Goal: Task Accomplishment & Management: Use online tool/utility

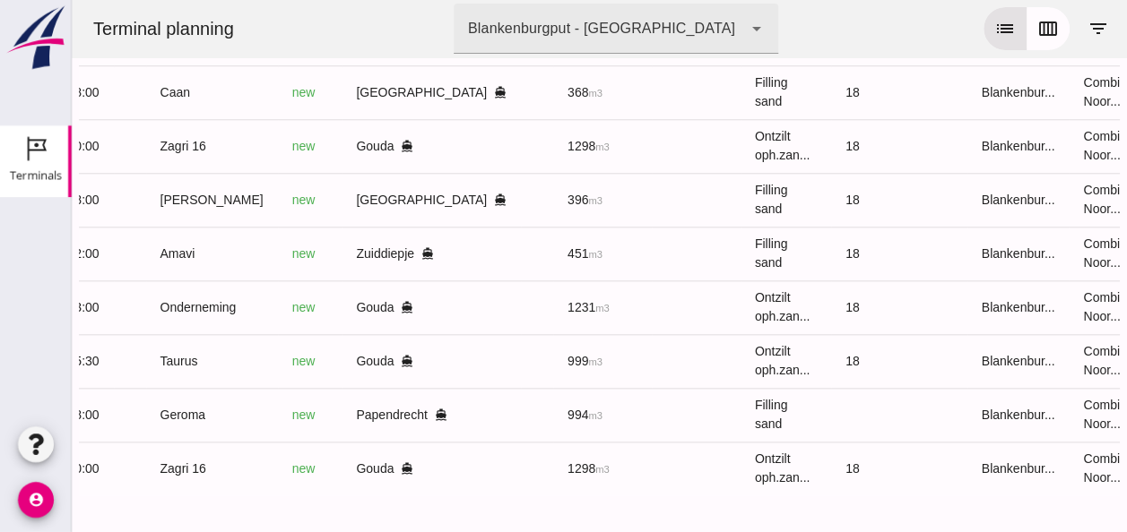
scroll to position [0, 474]
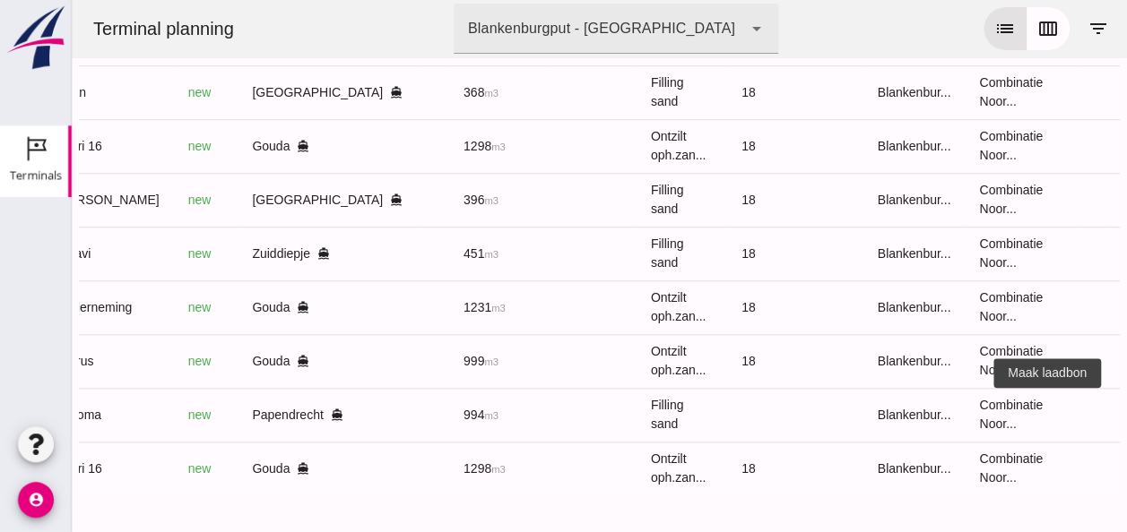
click at [1126, 407] on icon "receipt_long" at bounding box center [1140, 415] width 16 height 16
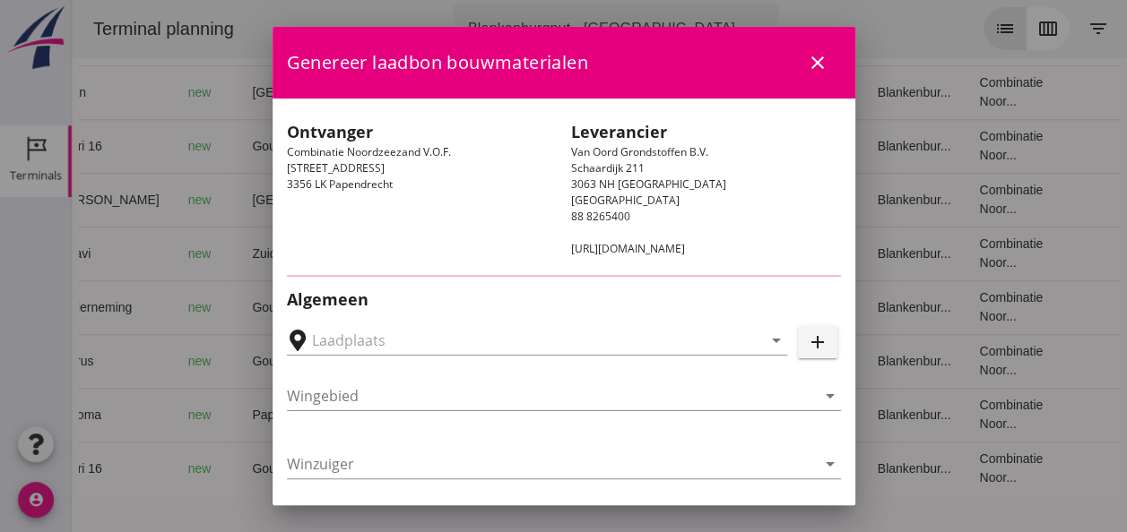
type input "[PERSON_NAME], Papendrecht"
type input "Geroma"
type input "[PERSON_NAME]"
type input "994"
type input "Ophoogzand (6120)"
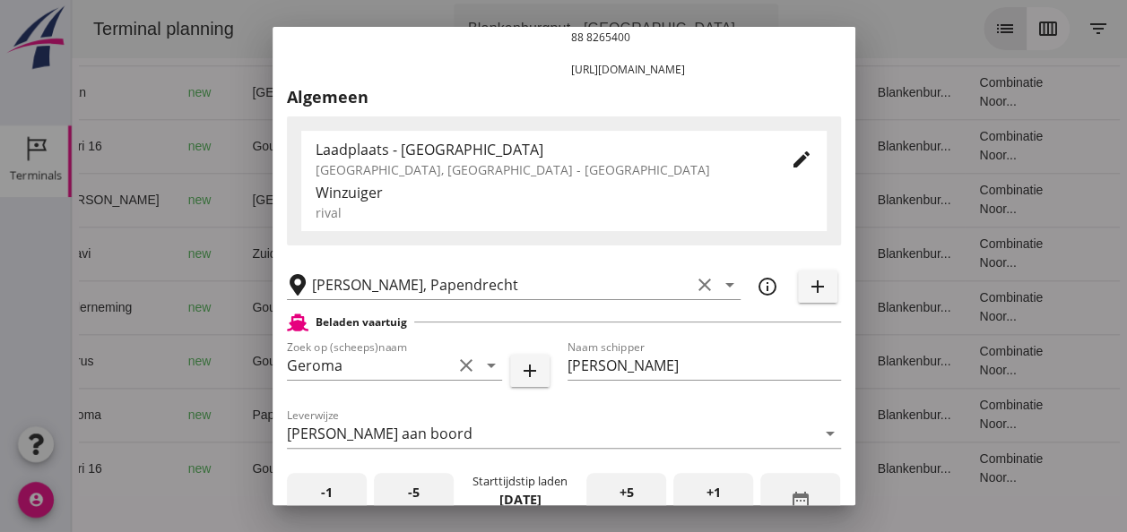
scroll to position [359, 0]
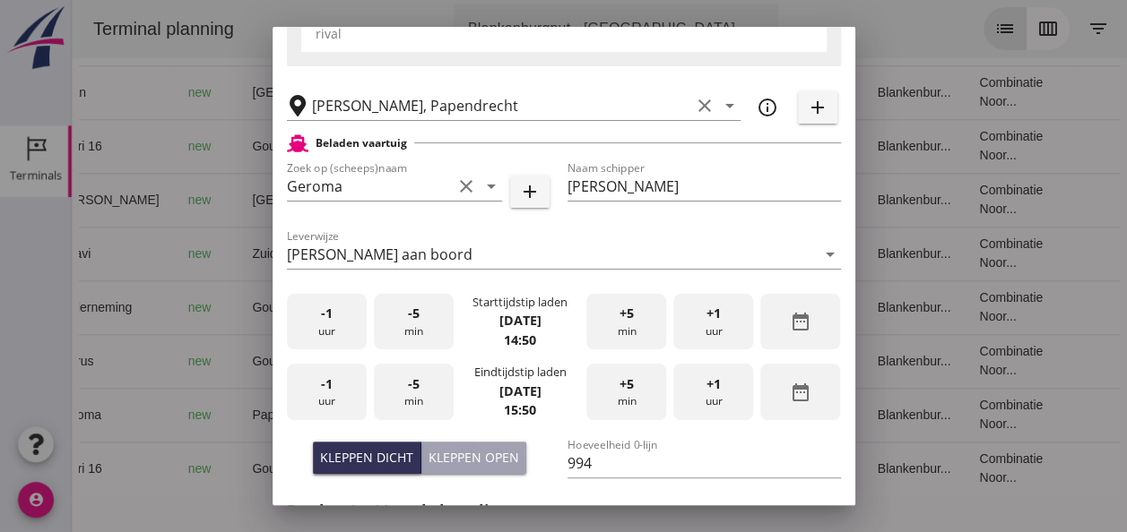
click at [332, 321] on div "-1 uur" at bounding box center [327, 322] width 80 height 56
click at [619, 322] on span "+5" at bounding box center [626, 314] width 14 height 20
click at [334, 400] on div "-1 uur" at bounding box center [327, 392] width 80 height 56
click at [402, 402] on div "-5 min" at bounding box center [414, 392] width 80 height 56
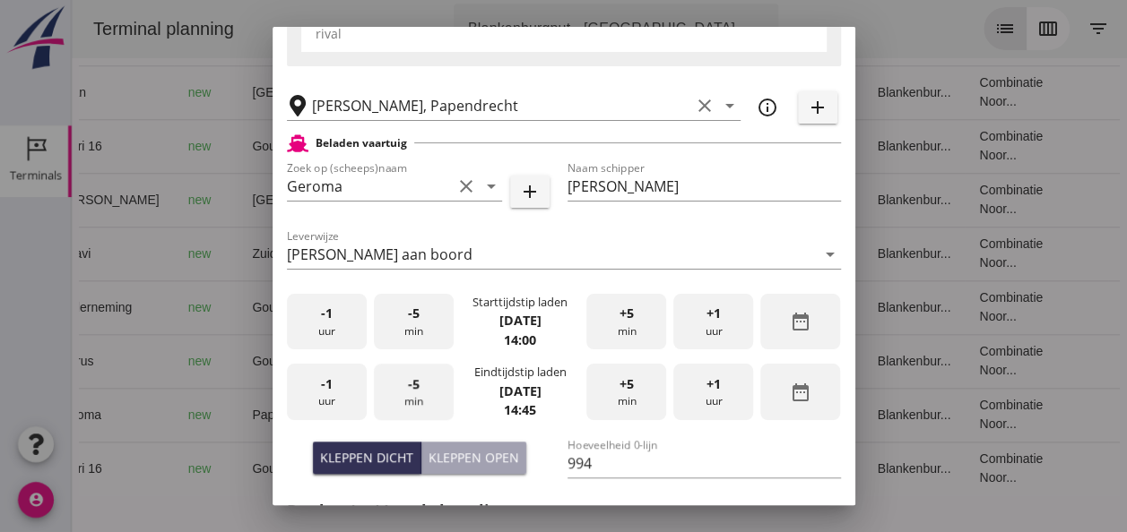
click at [402, 402] on div "-5 min" at bounding box center [414, 392] width 80 height 56
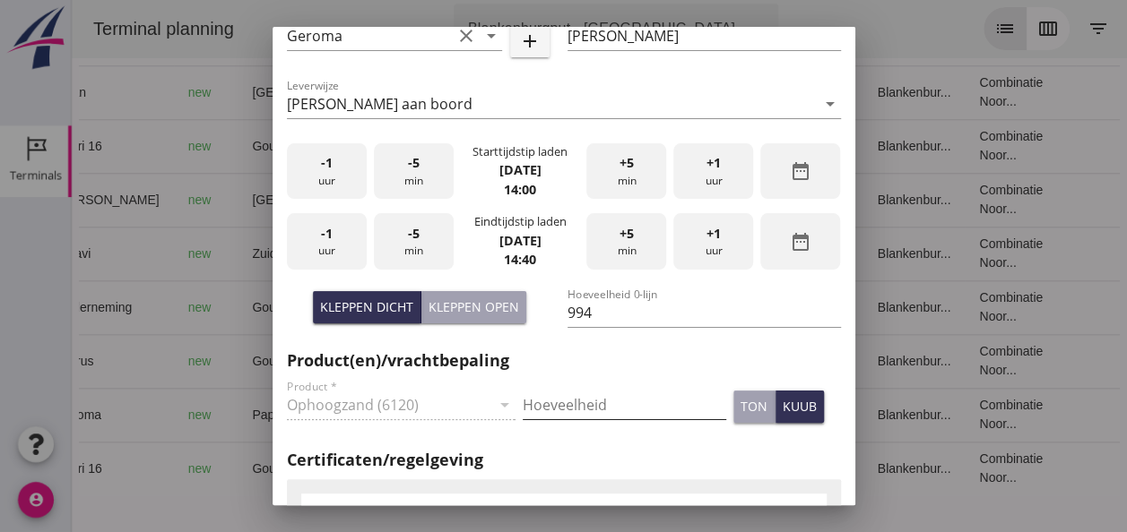
scroll to position [538, 0]
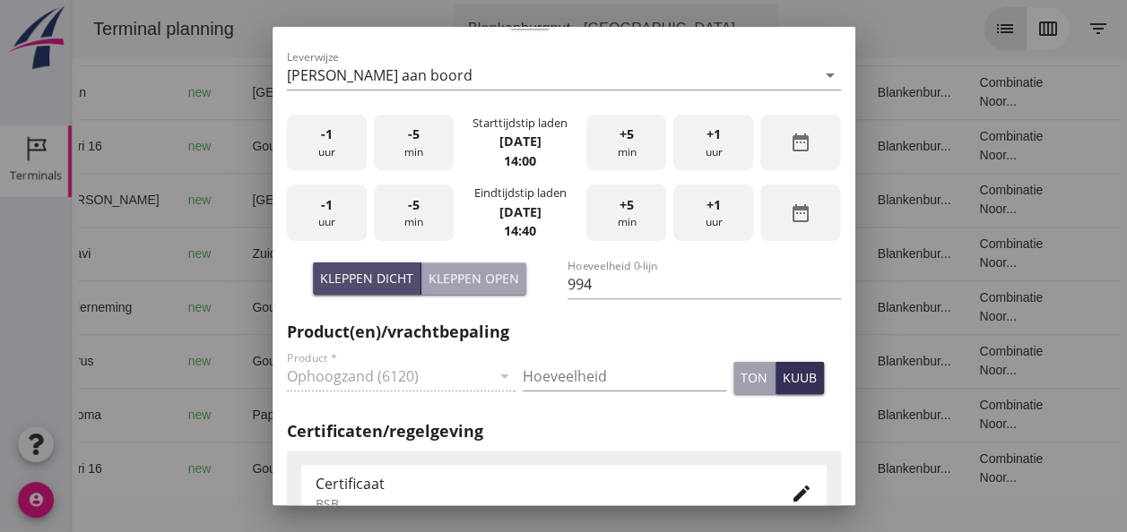
click at [351, 281] on div "Kleppen dicht" at bounding box center [366, 278] width 93 height 19
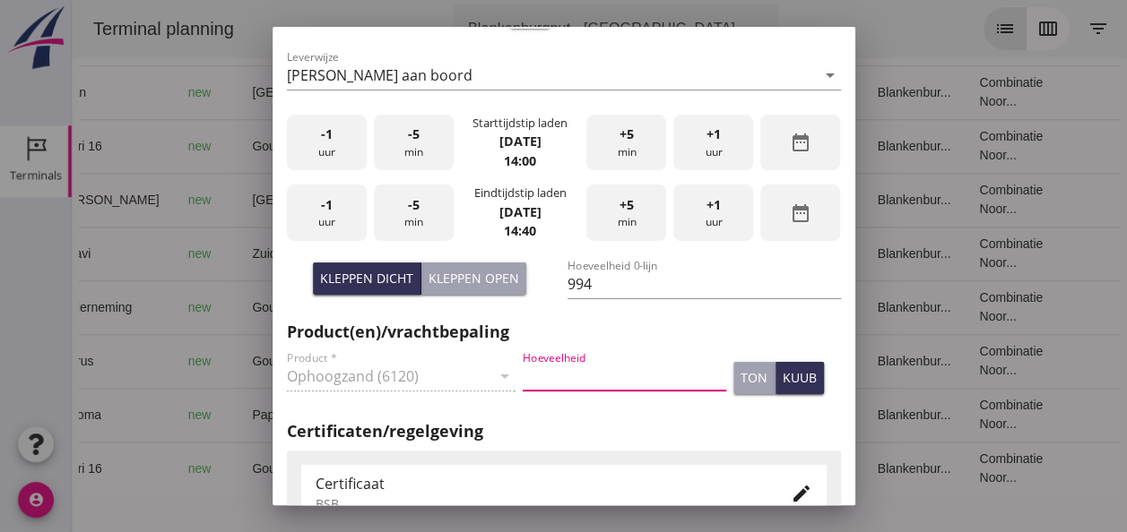
click at [558, 373] on input "Hoeveelheid" at bounding box center [624, 376] width 203 height 29
type input "994"
click at [785, 380] on div "kuub" at bounding box center [799, 377] width 34 height 19
click at [793, 496] on icon "edit" at bounding box center [802, 494] width 22 height 22
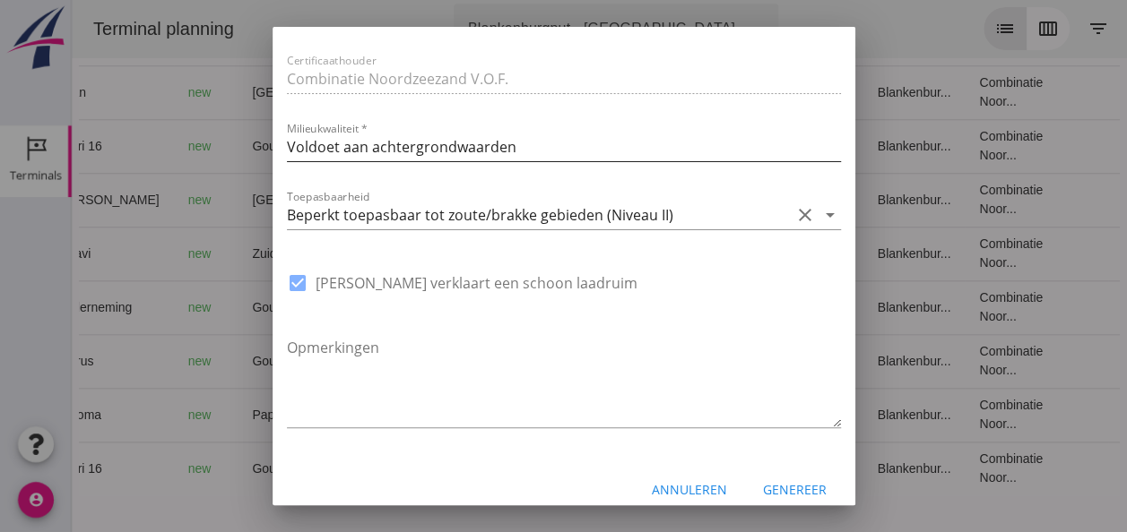
scroll to position [1344, 0]
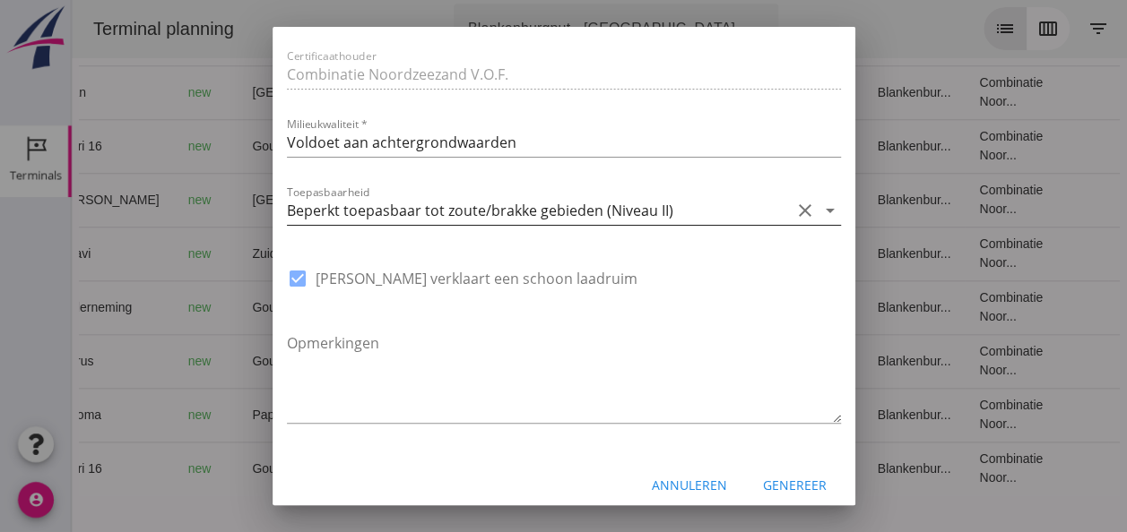
click at [819, 210] on icon "arrow_drop_down" at bounding box center [830, 211] width 22 height 22
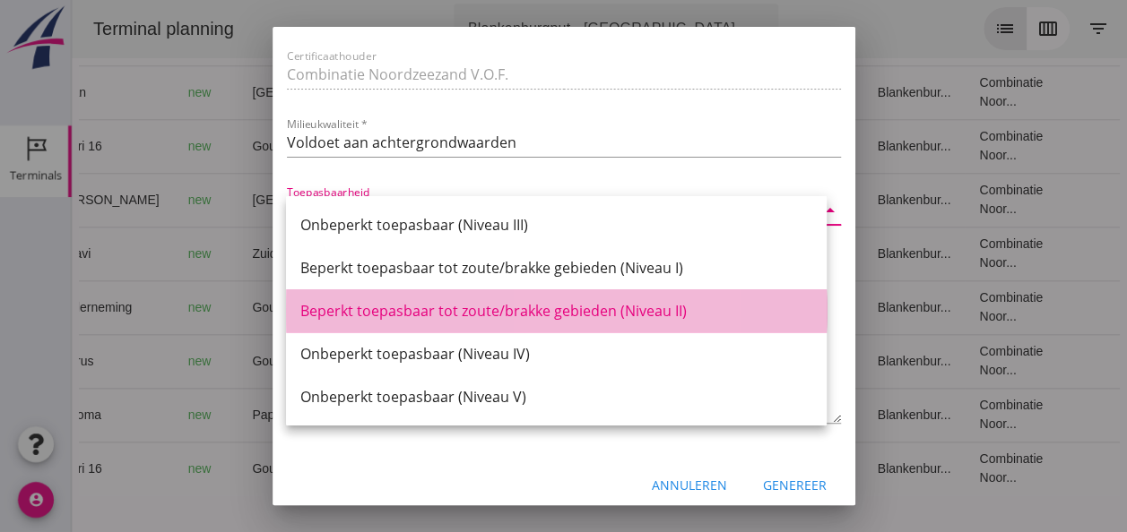
click at [651, 312] on div "Beperkt toepasbaar tot zoute/brakke gebieden (Niveau II)" at bounding box center [556, 311] width 512 height 22
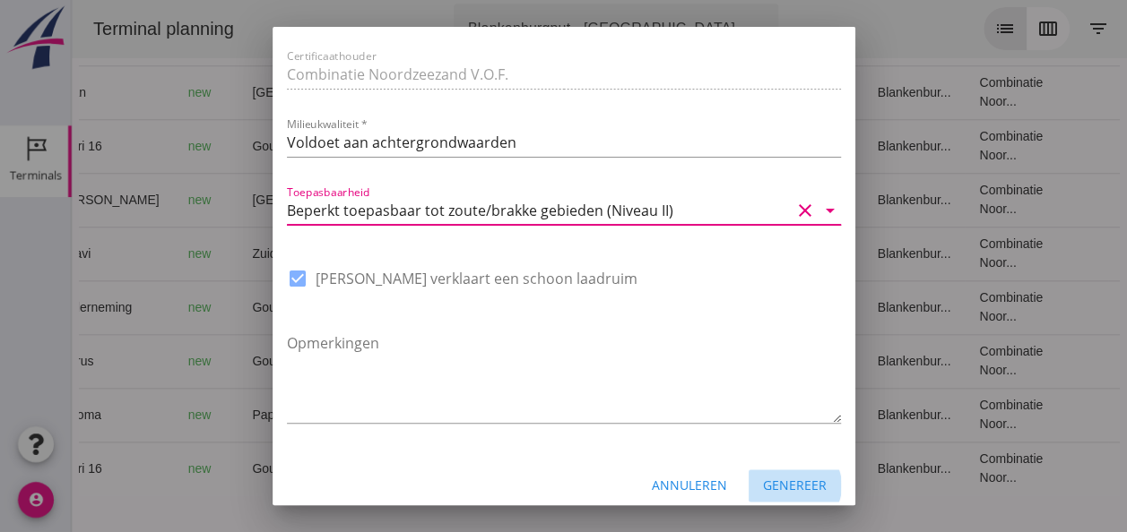
click at [774, 482] on div "Genereer" at bounding box center [795, 485] width 64 height 19
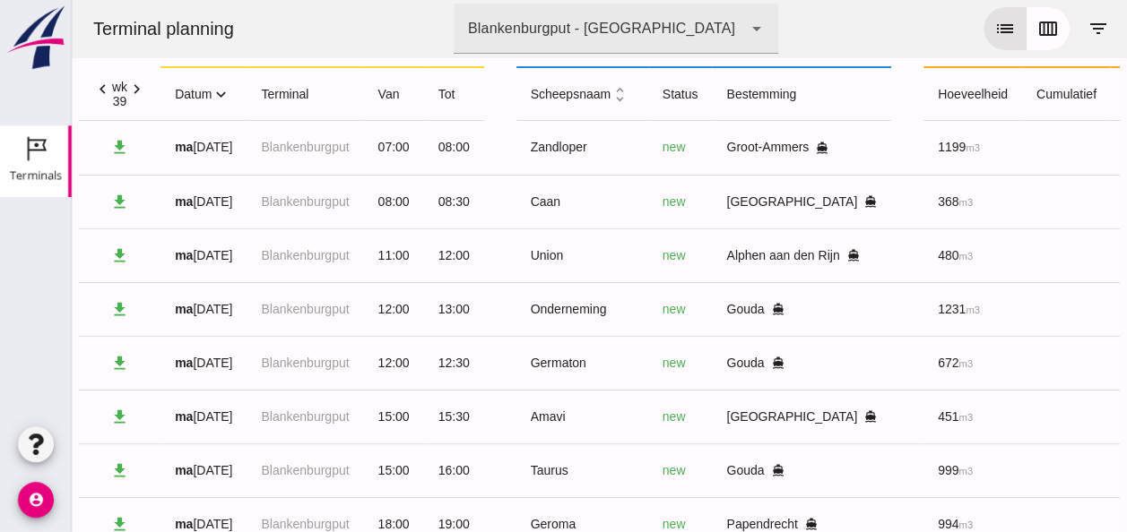
scroll to position [0, 0]
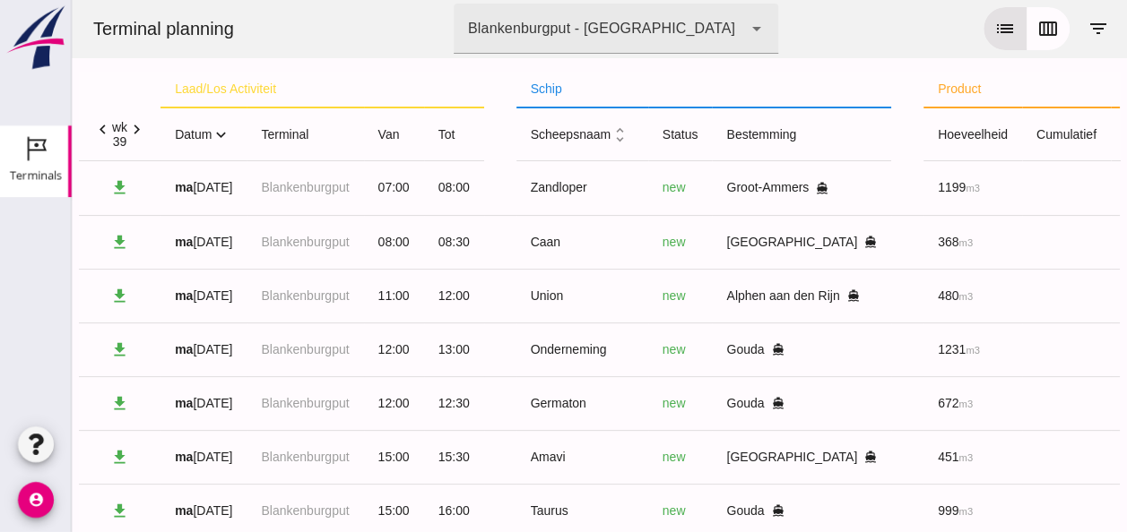
click at [222, 136] on icon "expand_more" at bounding box center [221, 134] width 19 height 19
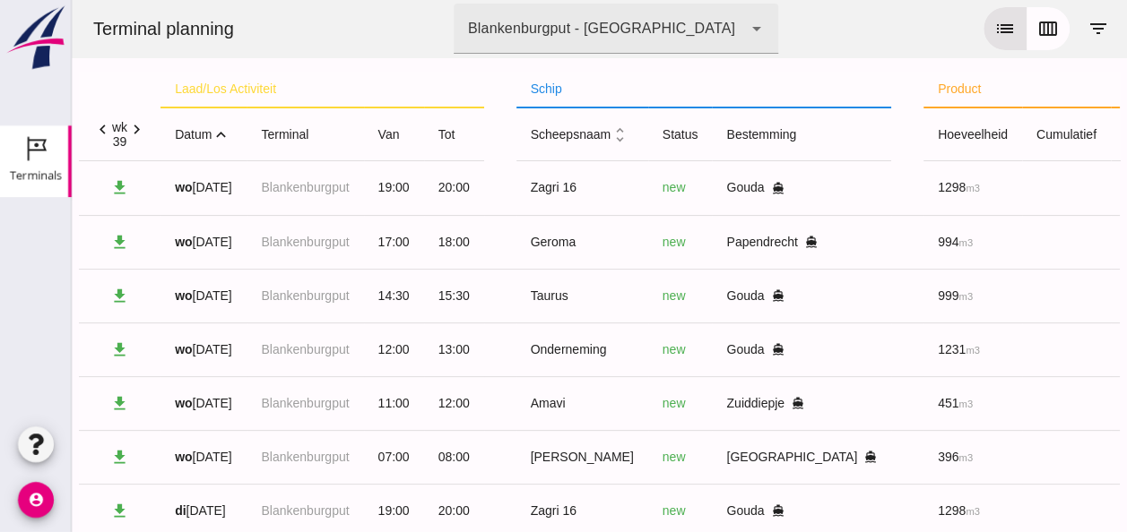
click at [220, 135] on icon "expand_less" at bounding box center [221, 134] width 19 height 19
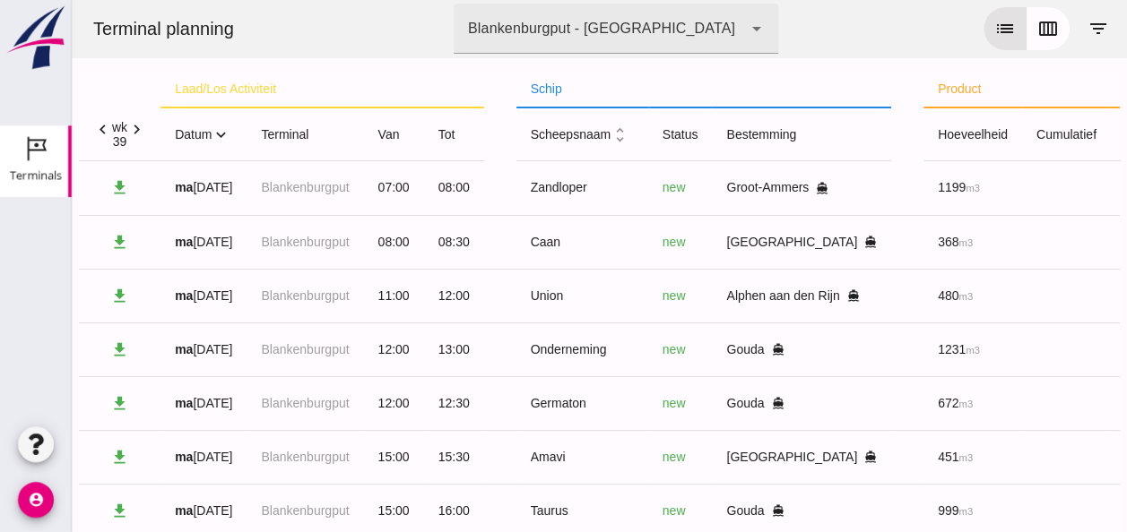
click at [225, 134] on icon "expand_more" at bounding box center [221, 134] width 19 height 19
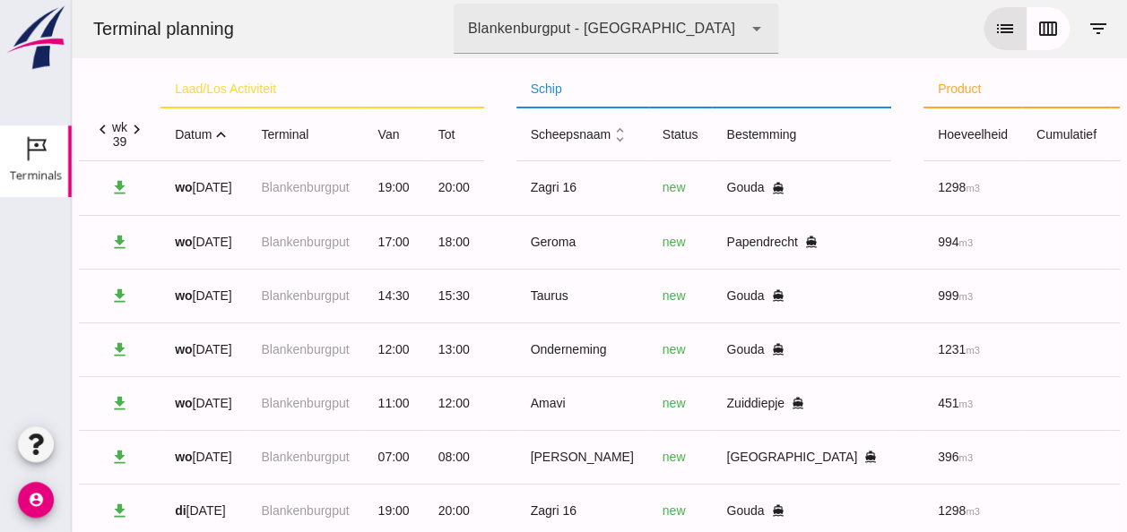
click at [224, 136] on icon "expand_less" at bounding box center [221, 134] width 19 height 19
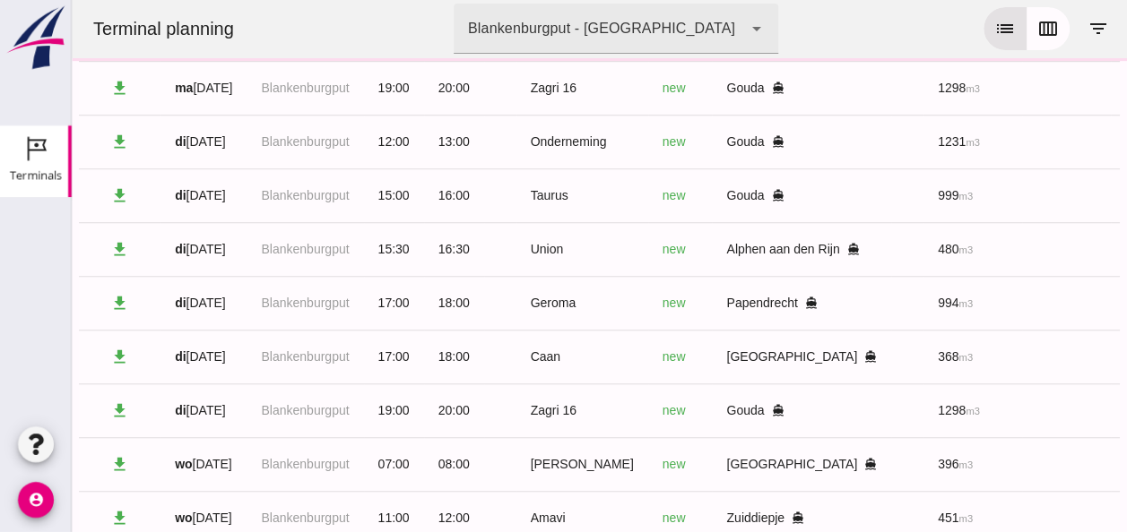
scroll to position [807, 0]
